Goal: Find specific page/section: Find specific page/section

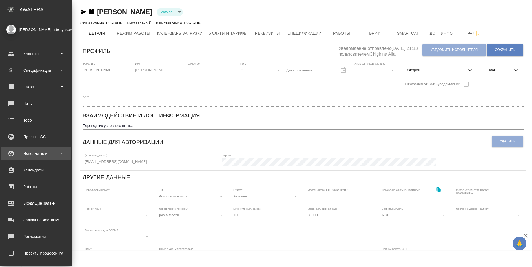
click at [27, 153] on div "Исполнители" at bounding box center [36, 153] width 64 height 8
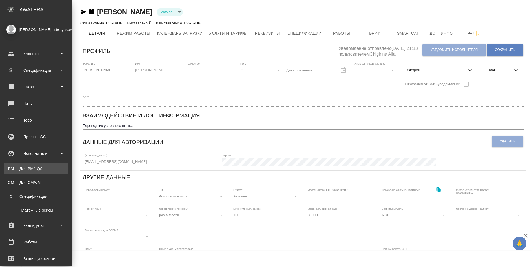
click at [26, 168] on div "Для PM/LQA" at bounding box center [36, 169] width 58 height 6
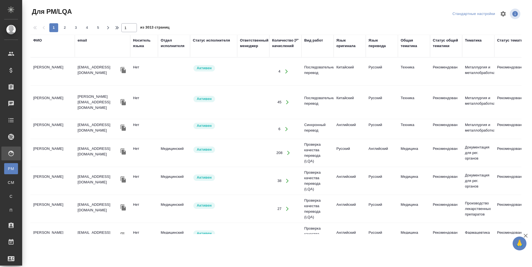
click at [34, 42] on div "ФИО" at bounding box center [37, 41] width 9 height 6
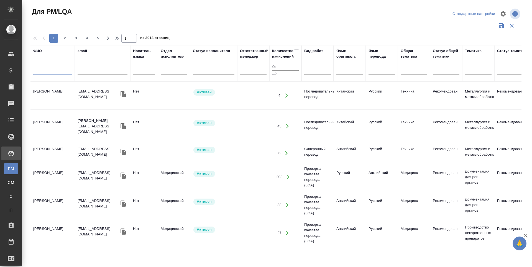
click at [41, 70] on input "text" at bounding box center [52, 71] width 39 height 7
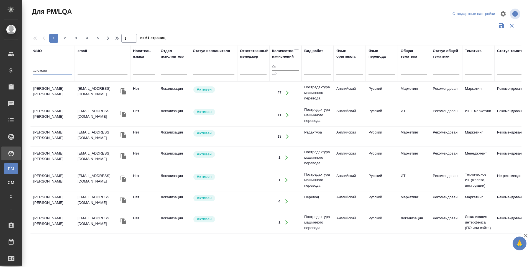
type input "алексее"
click at [43, 94] on td "[PERSON_NAME] [PERSON_NAME]" at bounding box center [52, 92] width 44 height 19
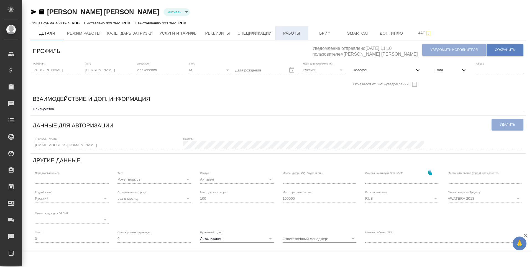
click at [300, 34] on span "Работы" at bounding box center [291, 33] width 27 height 7
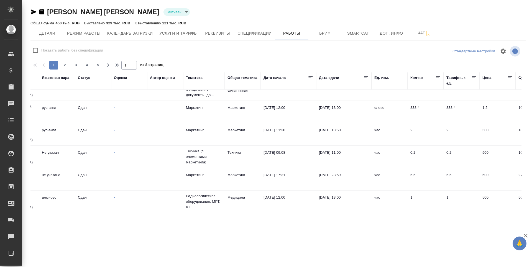
scroll to position [439, 192]
